Goal: Task Accomplishment & Management: Manage account settings

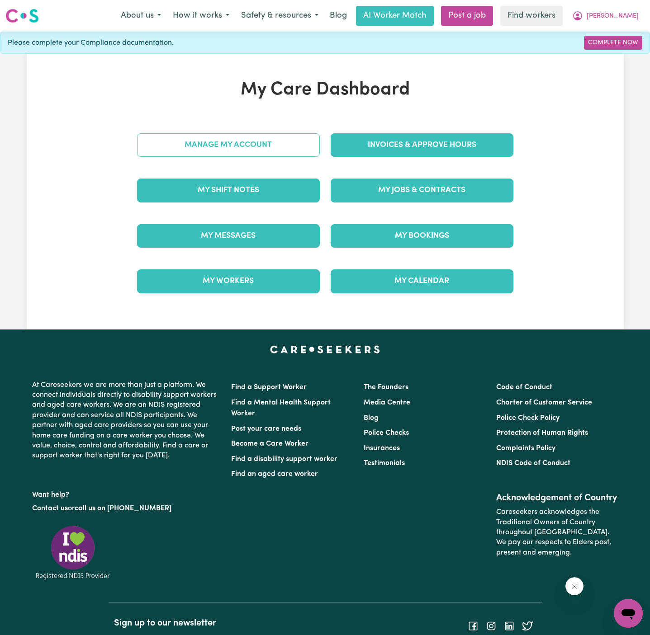
click at [262, 146] on link "Manage My Account" at bounding box center [228, 145] width 183 height 24
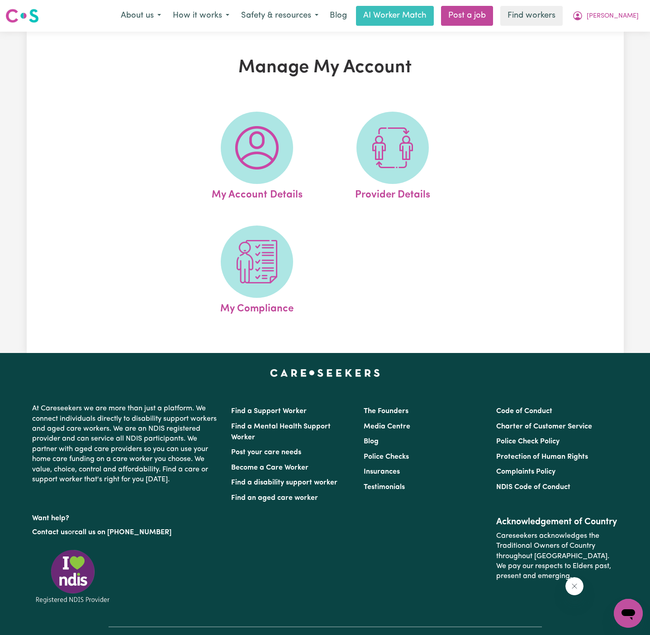
click at [262, 146] on img at bounding box center [256, 147] width 43 height 43
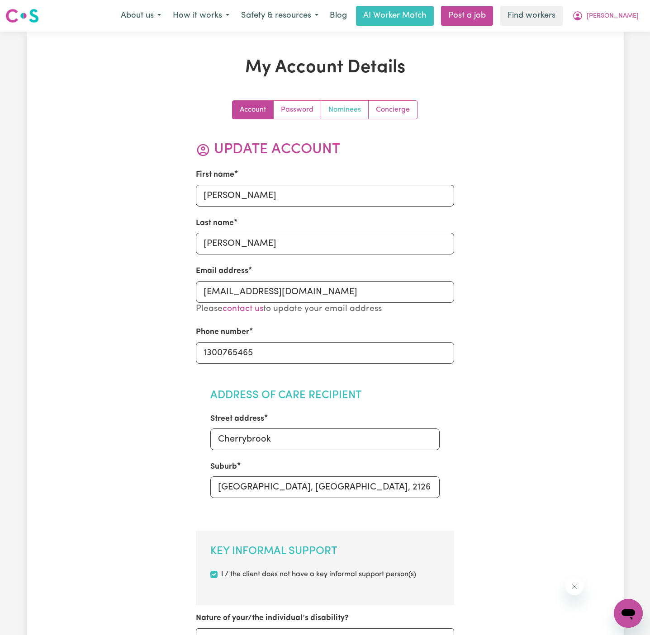
click at [341, 108] on link "Nominees" at bounding box center [344, 110] width 47 height 18
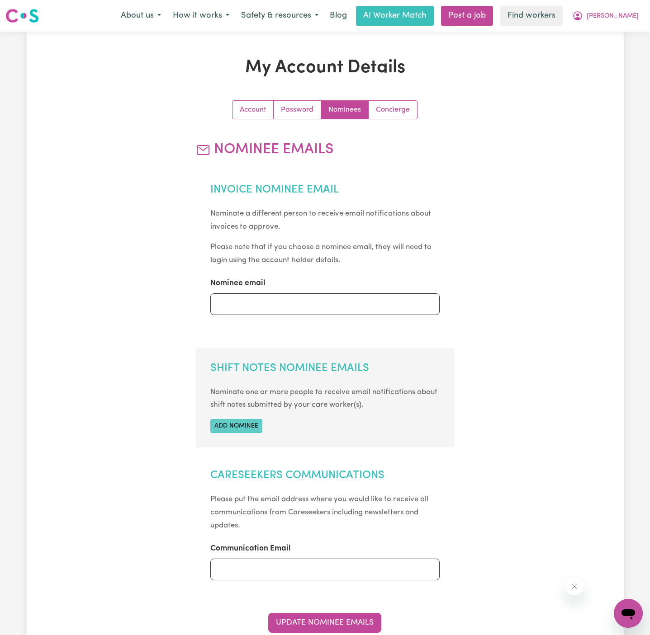
click at [248, 422] on button "Add nominee" at bounding box center [236, 426] width 52 height 14
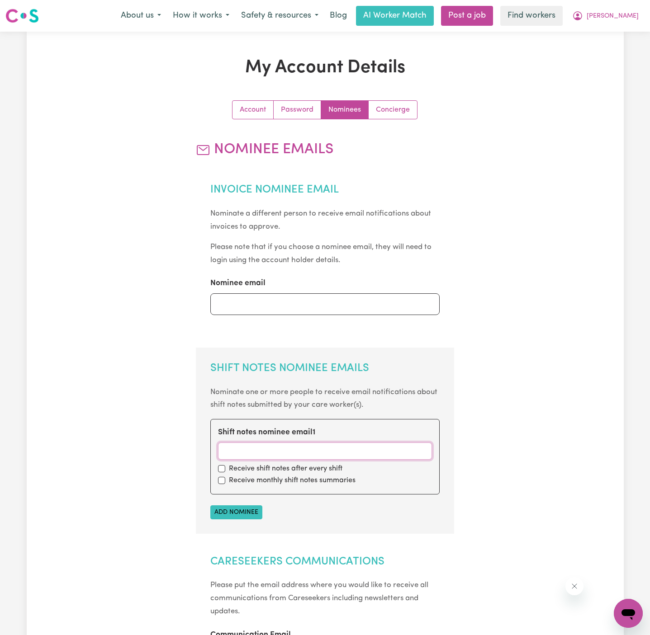
click at [248, 443] on input "Shift notes nominee email 1" at bounding box center [325, 451] width 214 height 17
paste input "[EMAIL_ADDRESS][DOMAIN_NAME]"
type input "[EMAIL_ADDRESS][DOMAIN_NAME]"
click at [218, 470] on div "Receive shift notes after every shift" at bounding box center [325, 468] width 214 height 11
click at [220, 481] on input "checkbox" at bounding box center [221, 480] width 7 height 7
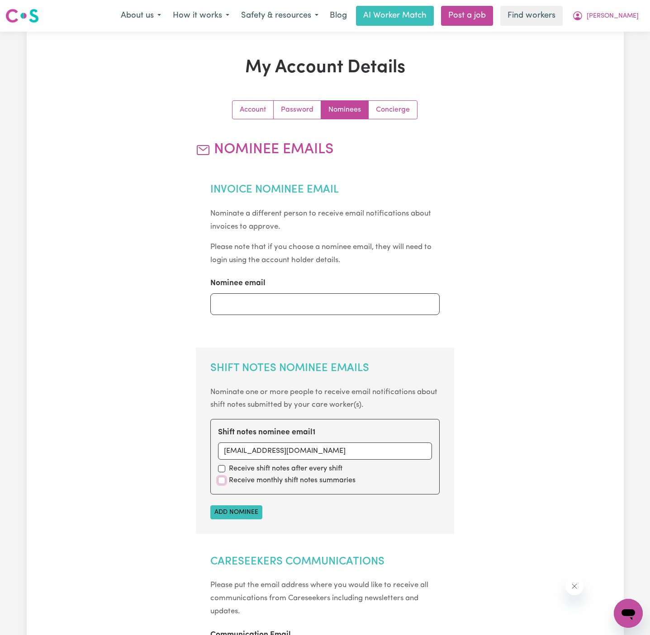
checkbox input "true"
click at [220, 468] on input "checkbox" at bounding box center [221, 468] width 7 height 7
checkbox input "true"
click at [242, 516] on button "Add nominee" at bounding box center [236, 512] width 52 height 14
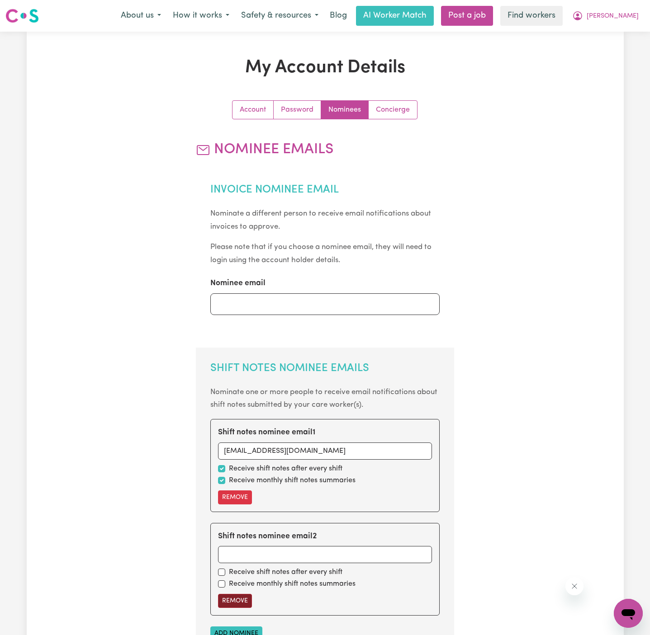
click at [237, 605] on button "Remove" at bounding box center [235, 601] width 34 height 14
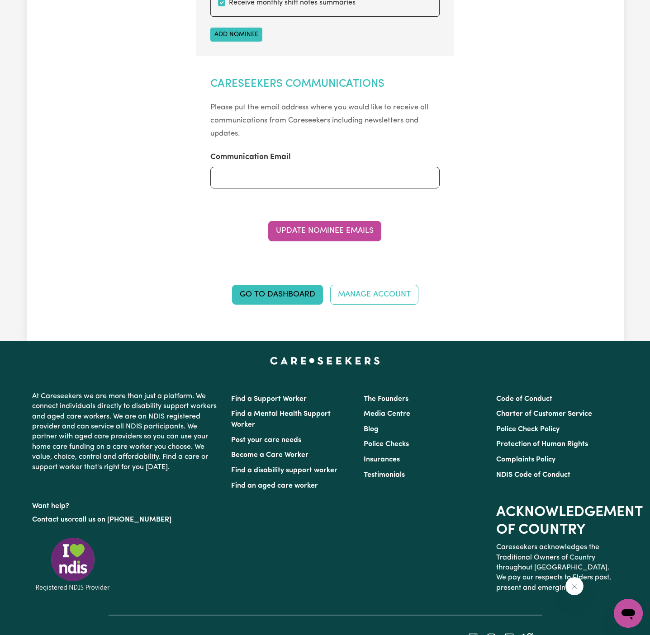
scroll to position [534, 0]
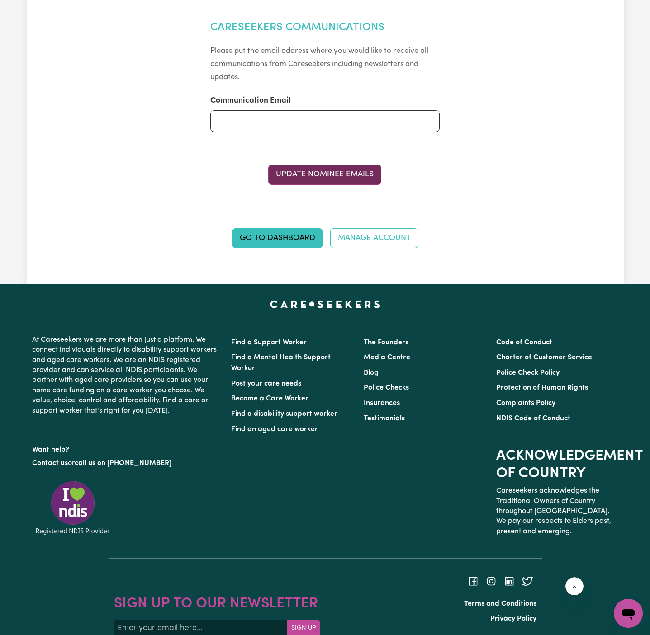
click at [326, 170] on button "Update Nominee Emails" at bounding box center [324, 175] width 113 height 20
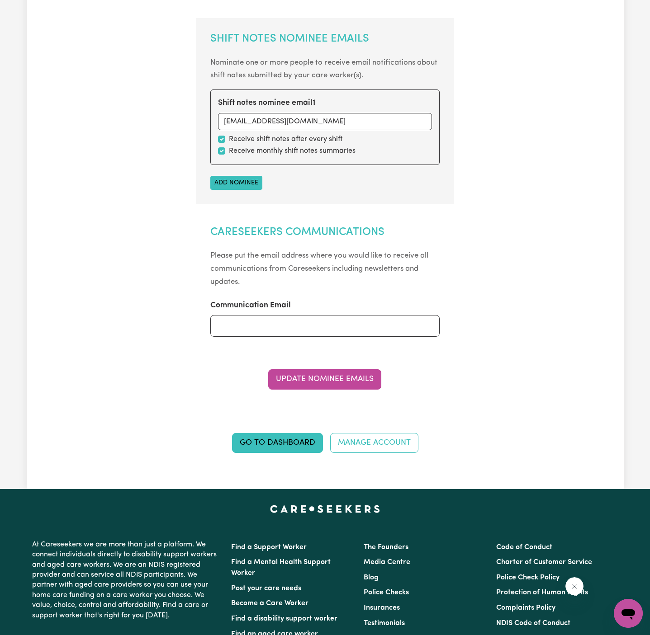
scroll to position [0, 0]
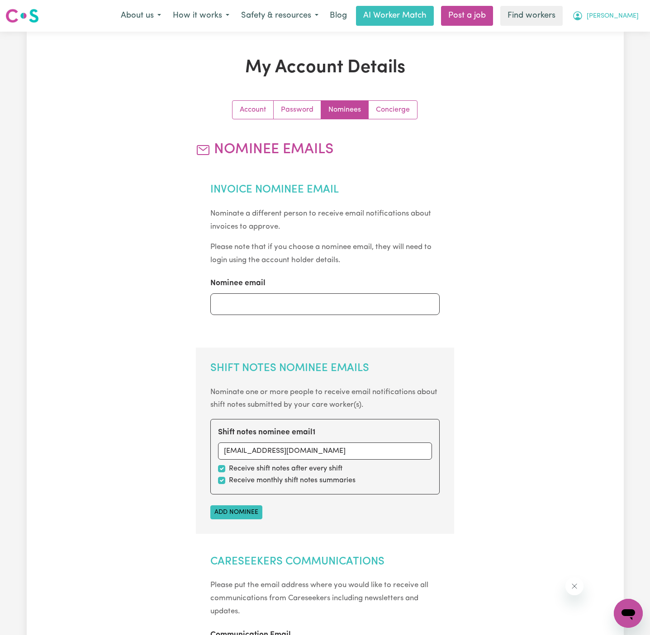
click at [618, 13] on span "[PERSON_NAME]" at bounding box center [612, 16] width 52 height 10
click at [618, 49] on link "Logout" at bounding box center [607, 51] width 71 height 17
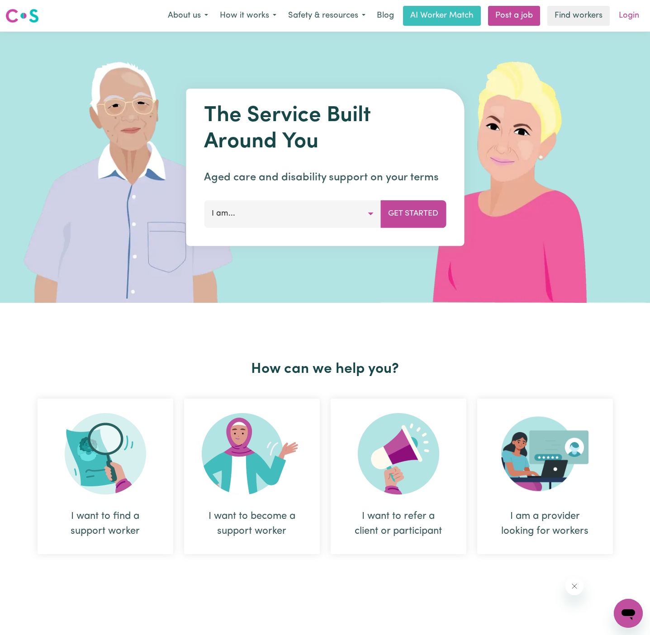
click at [635, 17] on link "Login" at bounding box center [628, 16] width 31 height 20
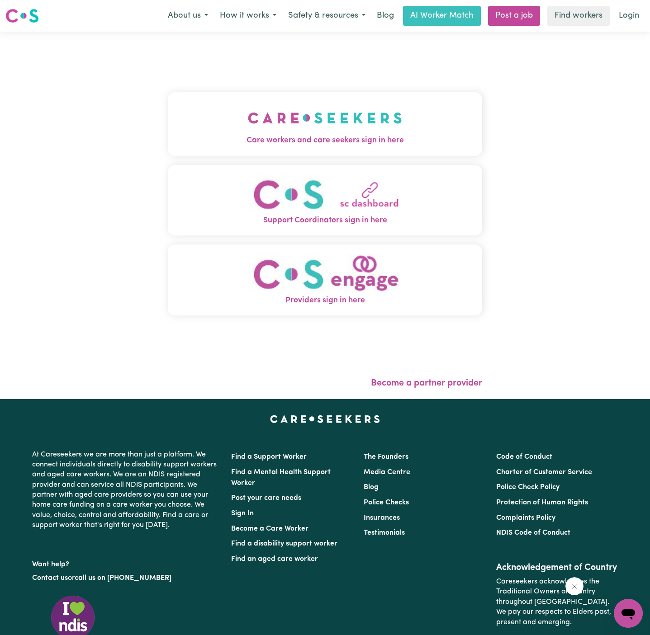
click at [306, 123] on img "Care workers and care seekers sign in here" at bounding box center [325, 117] width 154 height 33
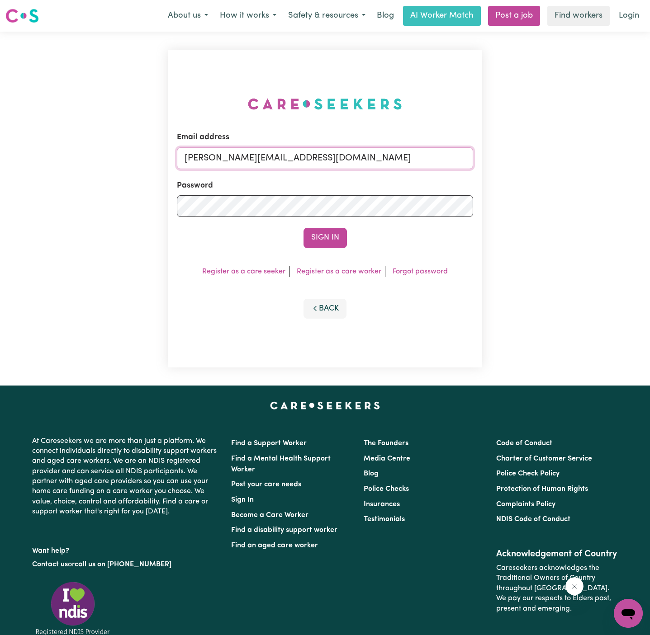
click at [372, 153] on input "[PERSON_NAME][EMAIL_ADDRESS][DOMAIN_NAME]" at bounding box center [325, 158] width 296 height 22
drag, startPoint x: 231, startPoint y: 158, endPoint x: 617, endPoint y: 158, distance: 385.6
click at [617, 158] on div "Email address [EMAIL_ADDRESS][DOMAIN_NAME] Password Sign In Register as a care …" at bounding box center [325, 209] width 650 height 354
type input "[EMAIL_ADDRESS][DOMAIN_NAME]"
click at [342, 238] on button "Sign In" at bounding box center [324, 238] width 43 height 20
